Goal: Check status: Check status

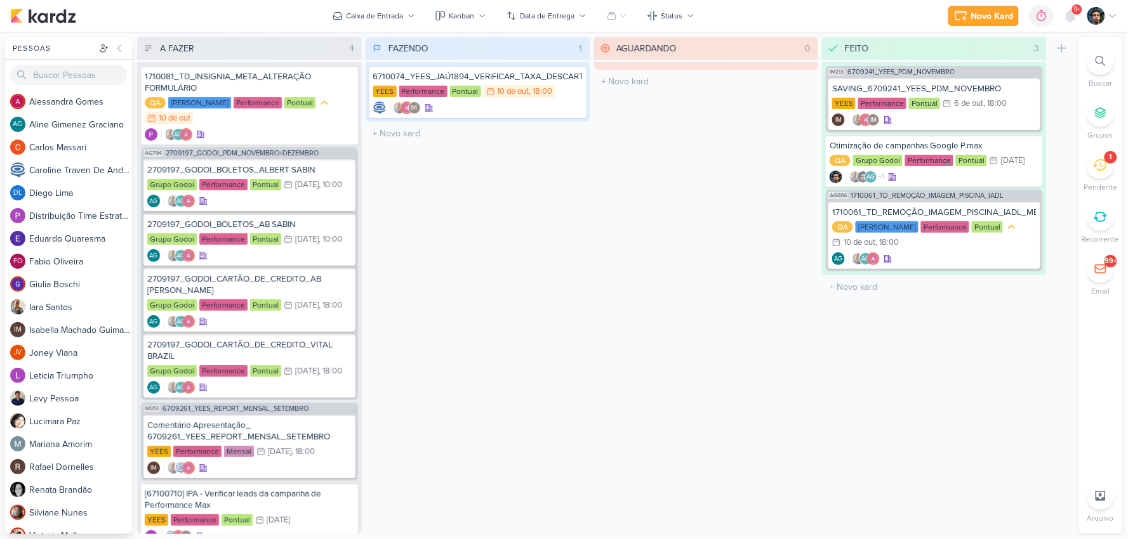
click at [1100, 161] on icon at bounding box center [1100, 165] width 14 height 14
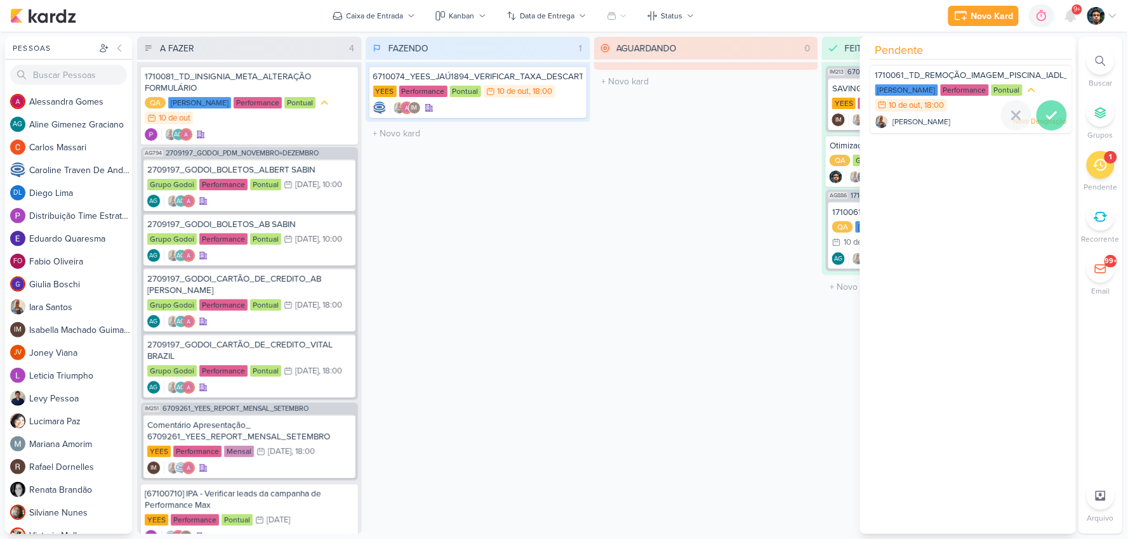
click at [1049, 112] on icon at bounding box center [1051, 115] width 15 height 15
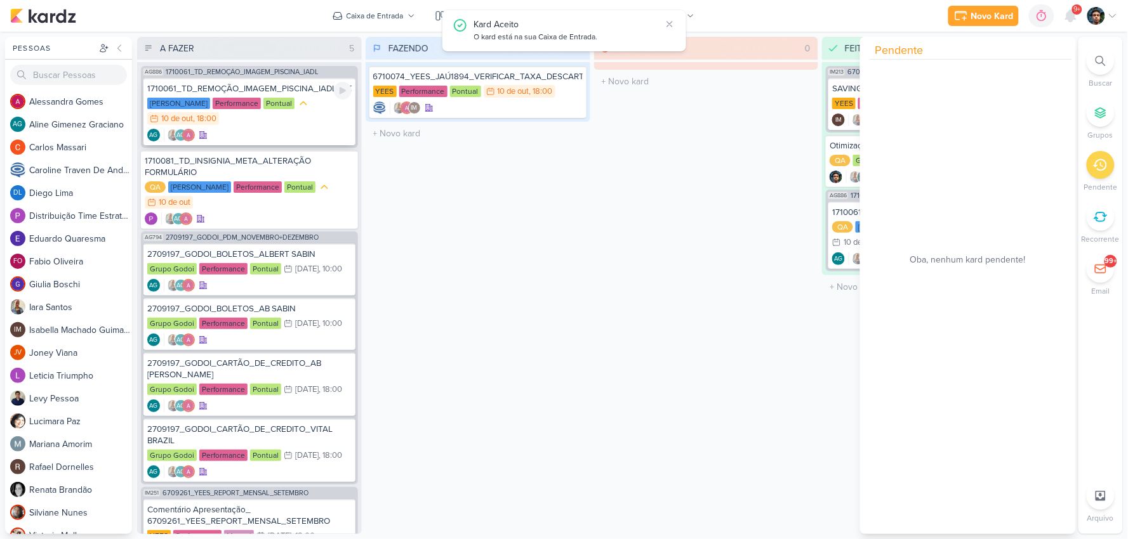
click at [311, 132] on div "AG AG" at bounding box center [249, 135] width 204 height 13
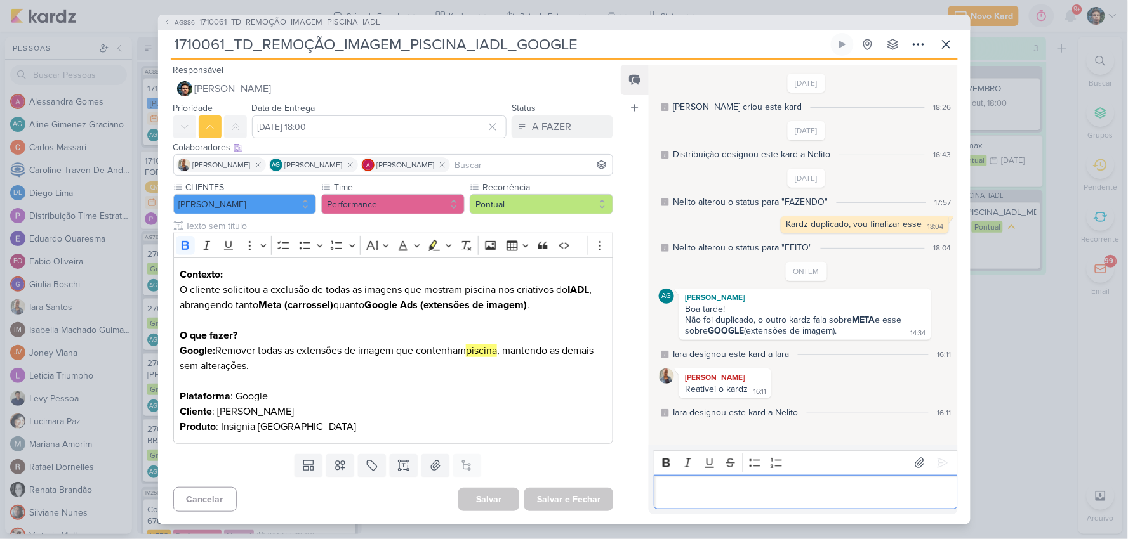
click at [834, 485] on p "Editor editing area: main" at bounding box center [806, 492] width 290 height 15
click at [845, 49] on icon at bounding box center [842, 44] width 10 height 10
click at [727, 487] on p "Editor editing area: main" at bounding box center [806, 492] width 290 height 15
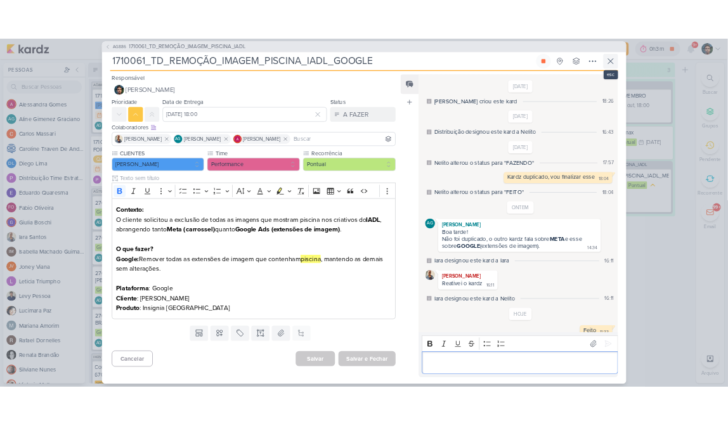
scroll to position [14, 0]
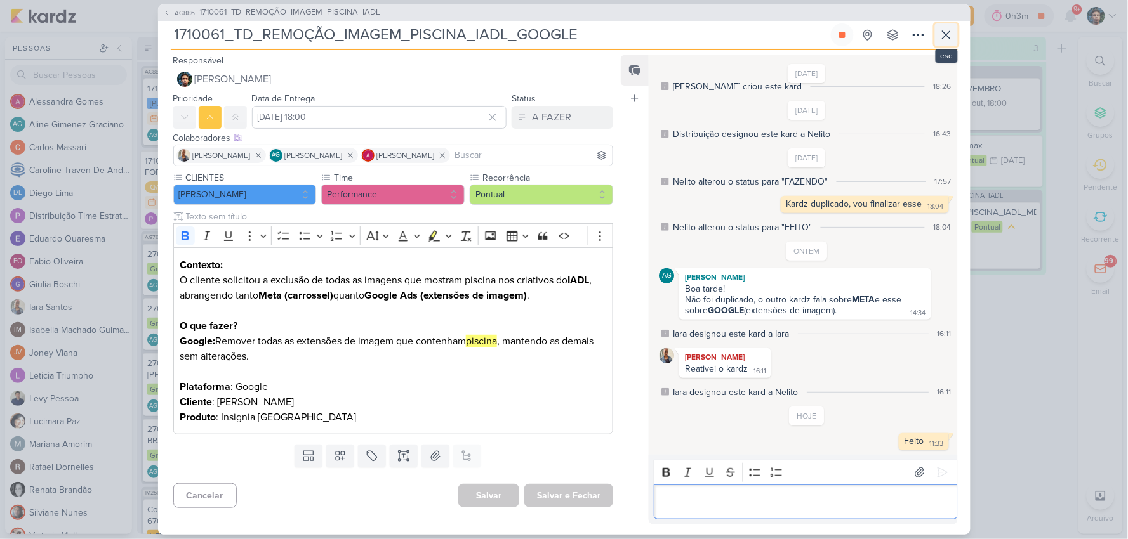
click at [948, 39] on icon at bounding box center [945, 34] width 15 height 15
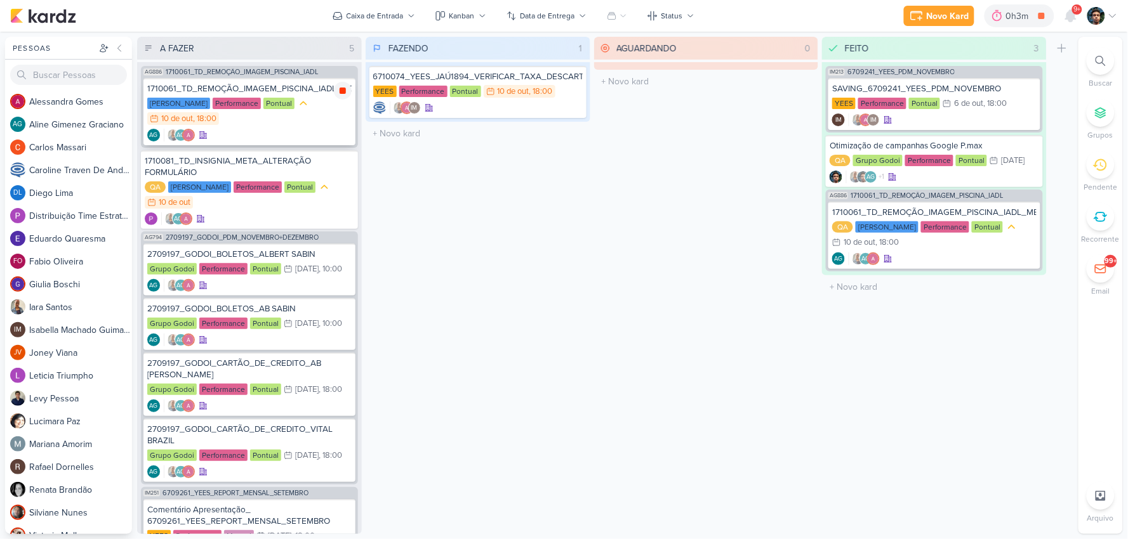
click at [341, 88] on icon at bounding box center [342, 91] width 6 height 6
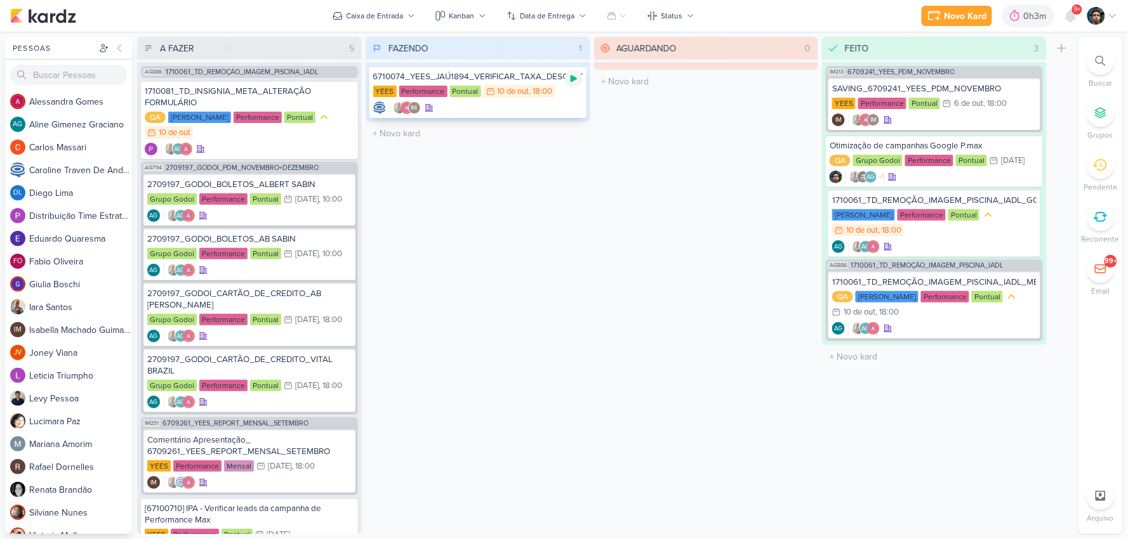
click at [569, 80] on icon at bounding box center [574, 79] width 10 height 10
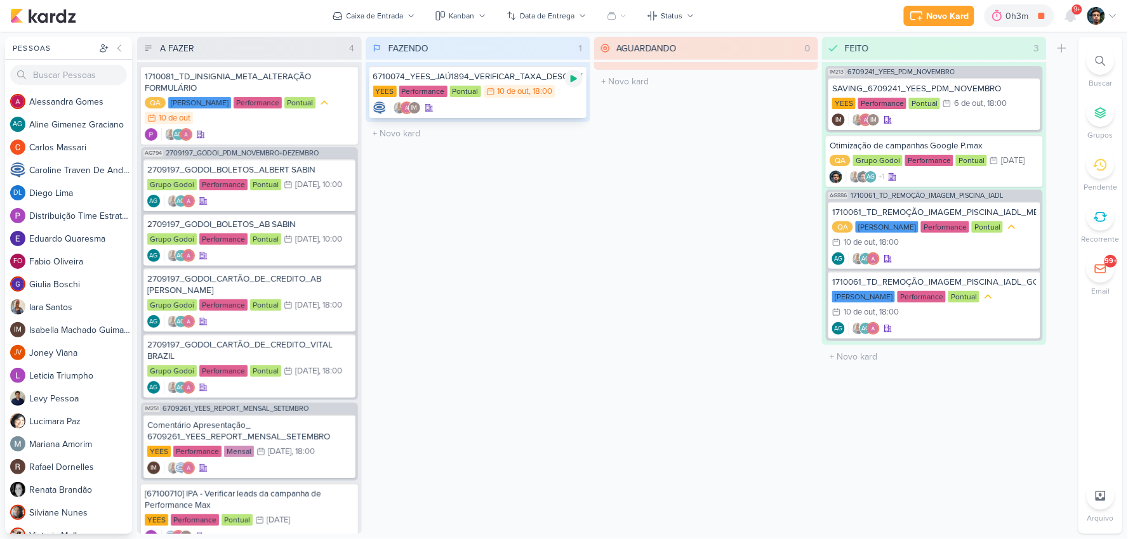
click at [576, 77] on icon at bounding box center [574, 79] width 10 height 10
click at [527, 119] on div "6710074_YEES_JAÚ1894_VERIFICAR_TAXA_DESCARTES_CRIATIVO YEES Performance Pontual…" at bounding box center [477, 92] width 225 height 60
click at [528, 112] on div "IM" at bounding box center [477, 108] width 209 height 13
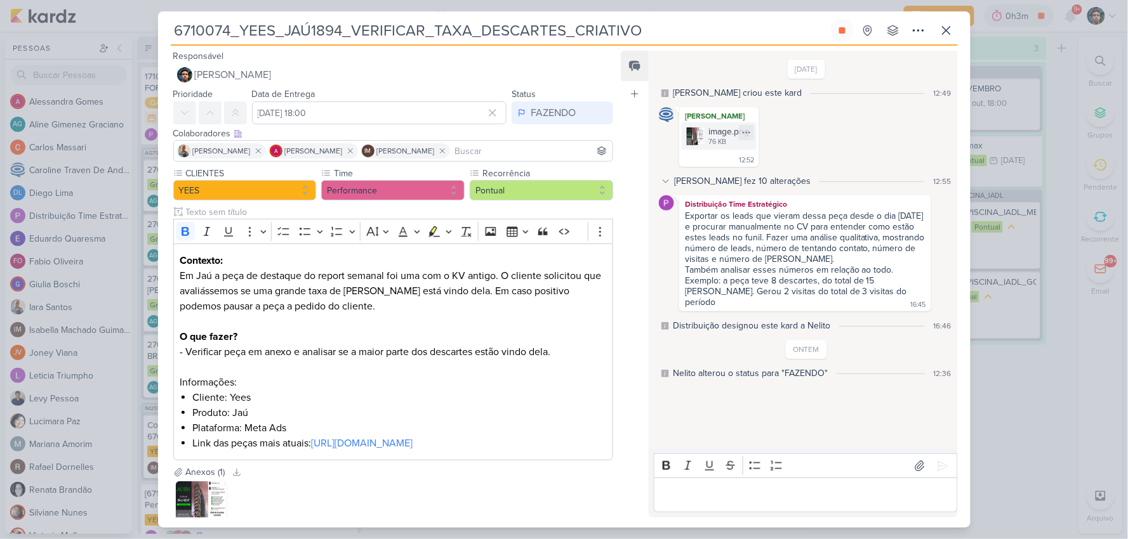
click at [700, 133] on img at bounding box center [696, 137] width 18 height 18
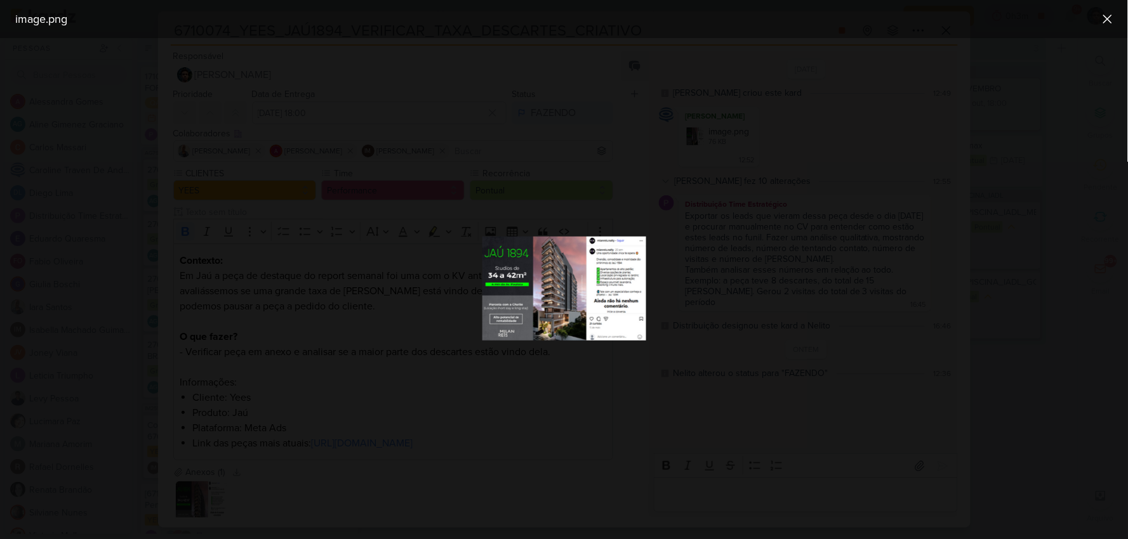
scroll to position [0, 0]
click at [293, 271] on div at bounding box center [564, 288] width 1128 height 501
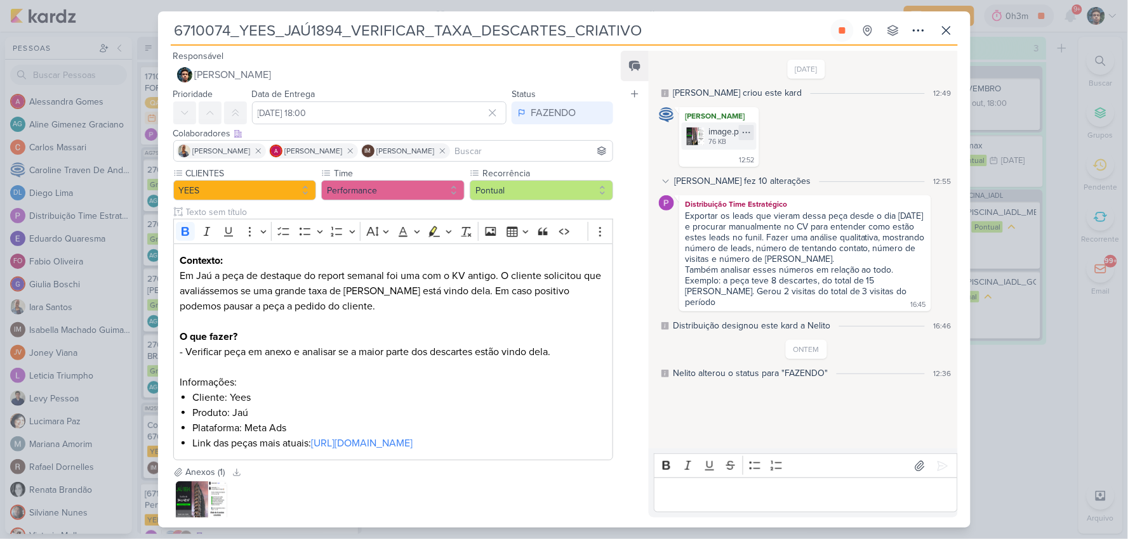
click at [751, 136] on icon at bounding box center [746, 133] width 10 height 10
click at [744, 174] on button "Baixar" at bounding box center [731, 174] width 102 height 18
click at [955, 30] on button at bounding box center [946, 30] width 23 height 23
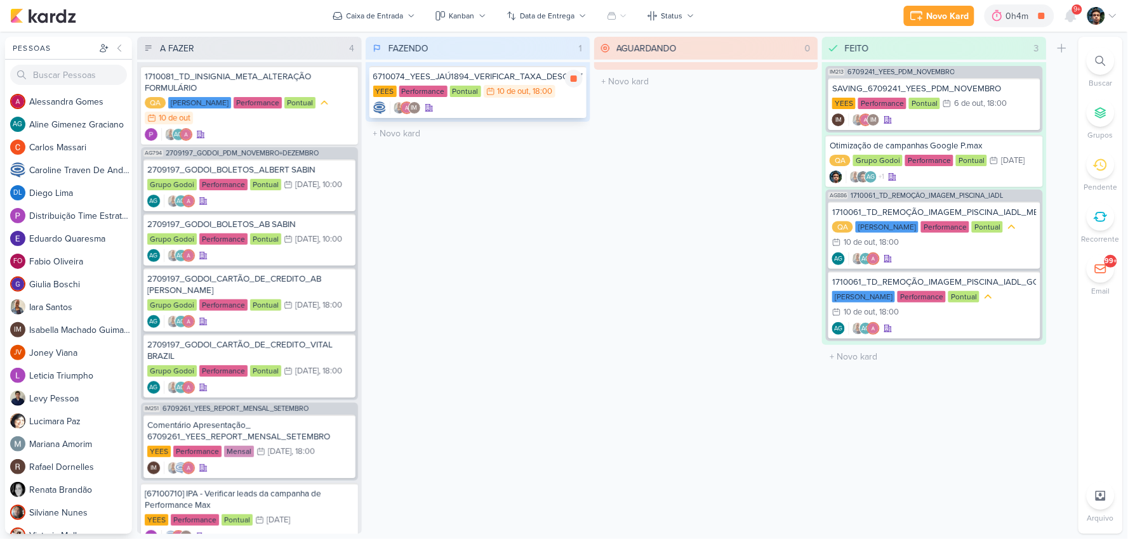
click at [542, 111] on div "IM" at bounding box center [477, 108] width 209 height 13
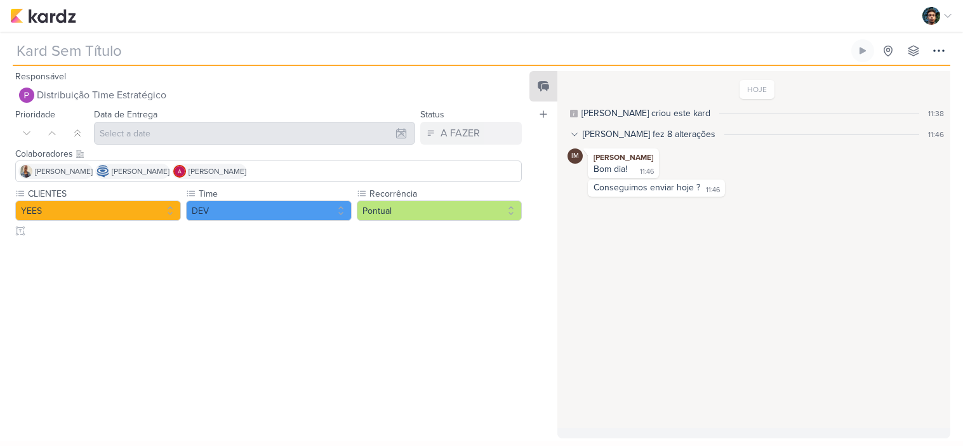
type input "6310101_YEES_POST_BLOG_YARA_IA"
type input "10 de outubro de 2025 às 18:00"
